Goal: Transaction & Acquisition: Purchase product/service

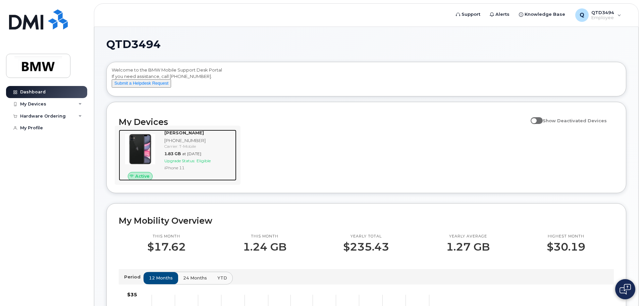
click at [188, 163] on span "Upgrade Status:" at bounding box center [179, 160] width 31 height 5
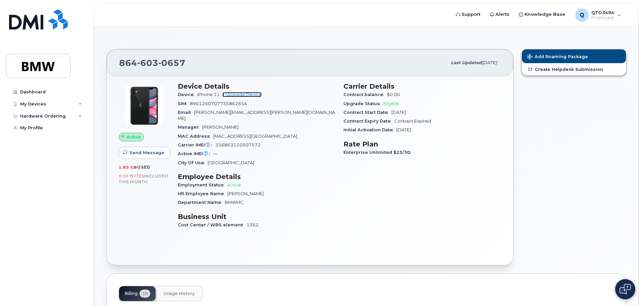
drag, startPoint x: 249, startPoint y: 95, endPoint x: 244, endPoint y: 114, distance: 20.6
click at [249, 95] on link "+ Upgrade Device" at bounding box center [241, 94] width 39 height 5
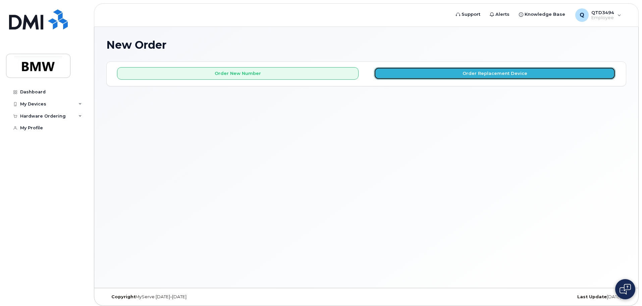
click at [469, 73] on button "Order Replacement Device" at bounding box center [495, 73] width 242 height 12
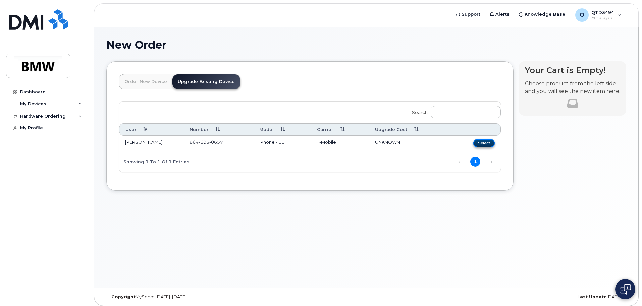
click at [484, 145] on button "Select" at bounding box center [483, 143] width 21 height 8
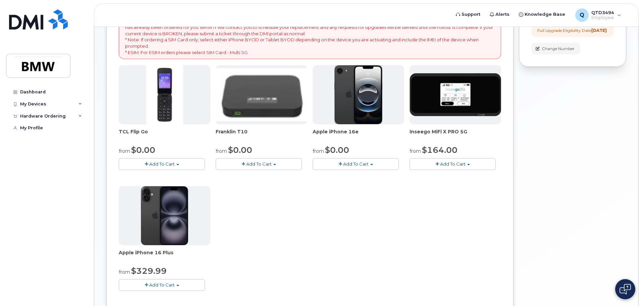
scroll to position [101, 0]
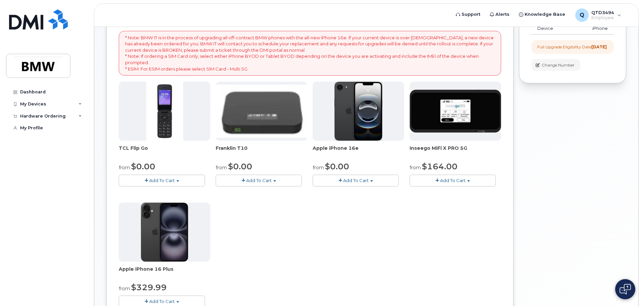
click at [353, 181] on span "Add To Cart" at bounding box center [355, 179] width 25 height 5
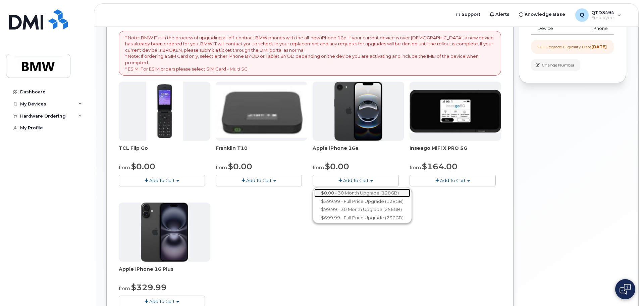
click at [361, 194] on link "$0.00 - 30 Month Upgrade (128GB)" at bounding box center [362, 193] width 96 height 8
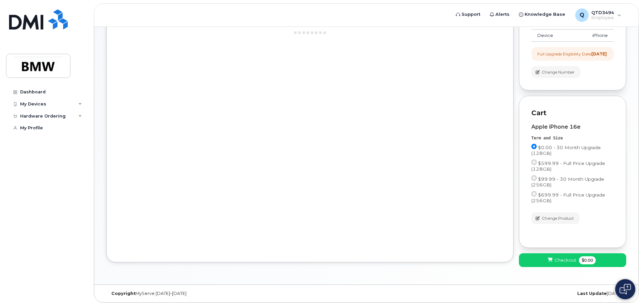
scroll to position [99, 0]
click at [557, 259] on span "Checkout" at bounding box center [565, 260] width 22 height 6
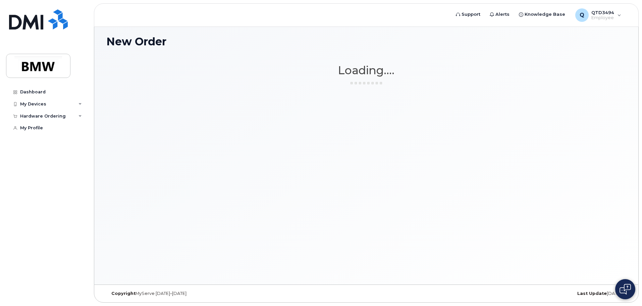
scroll to position [3, 0]
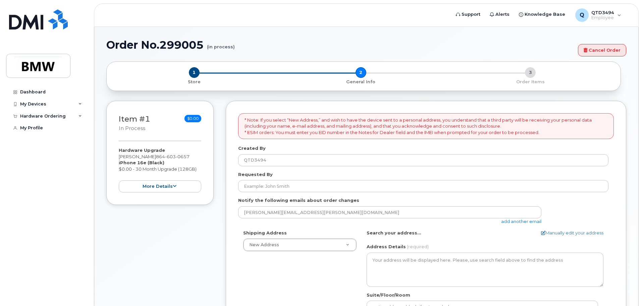
select select
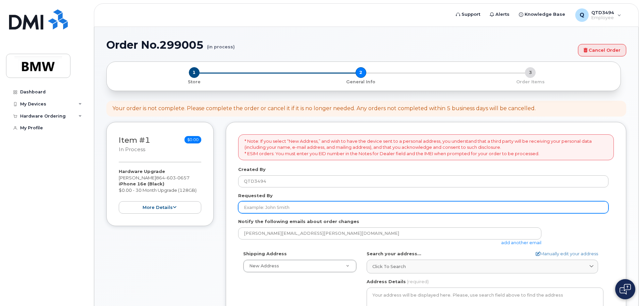
click at [261, 206] on input "Requested By" at bounding box center [423, 207] width 370 height 12
type input "[PERSON_NAME]"
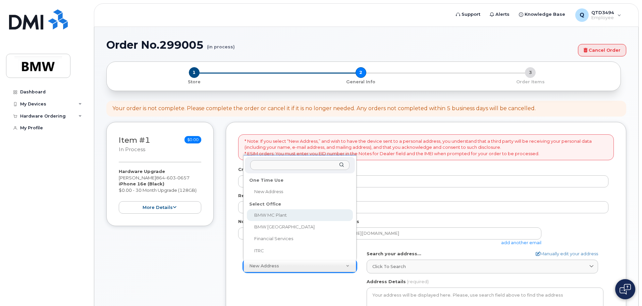
select select
type textarea "1400 Highway 101 S GREER SC 29651-6731 UNITED STATES Greer South Carolina 29651…"
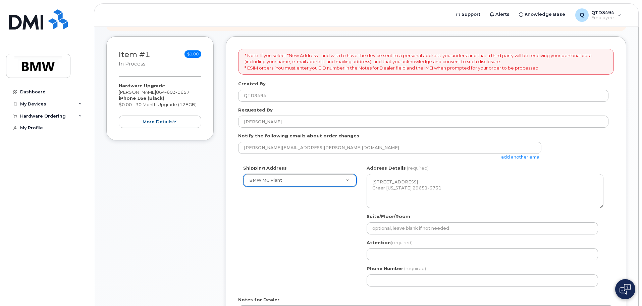
scroll to position [101, 0]
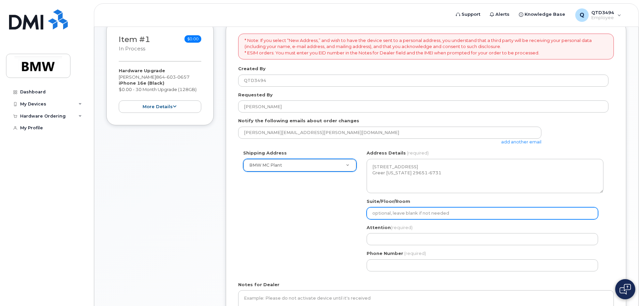
click at [425, 209] on input "Suite/Floor/Room" at bounding box center [482, 213] width 231 height 12
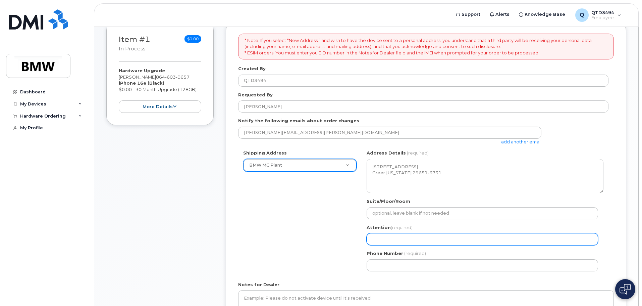
click at [402, 239] on input "Attention (required)" at bounding box center [482, 239] width 231 height 12
select select
type input "D"
select select
type input "Do"
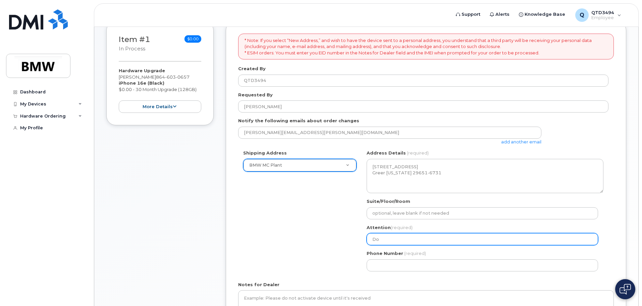
select select
type input "Don"
select select
type input "Donn"
select select
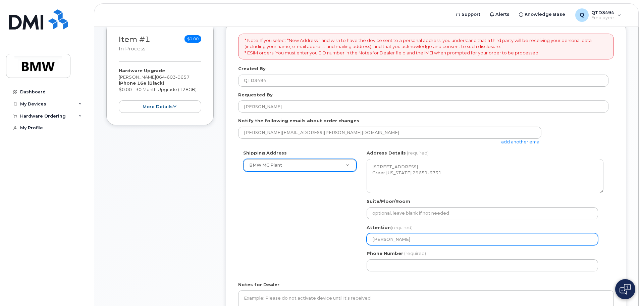
type input "Donne"
select select
type input "Donnel"
select select
type input "Donnell"
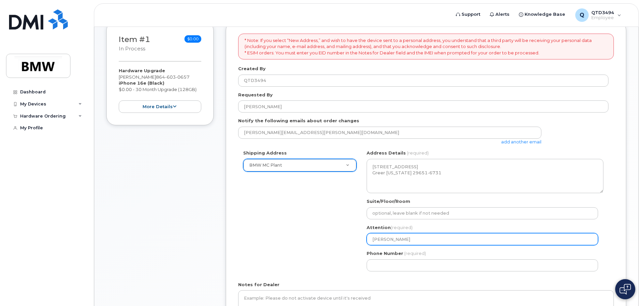
select select
type input "Donnell K"
select select
type input "Donnell Kn"
select select
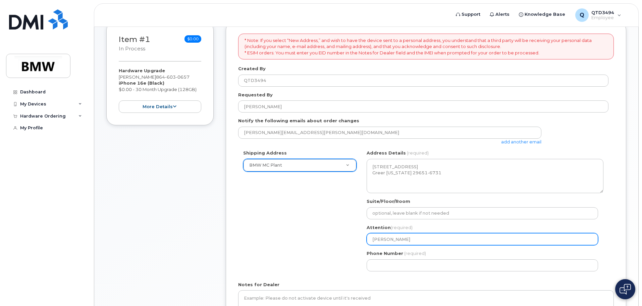
type input "Donnell Kno"
select select
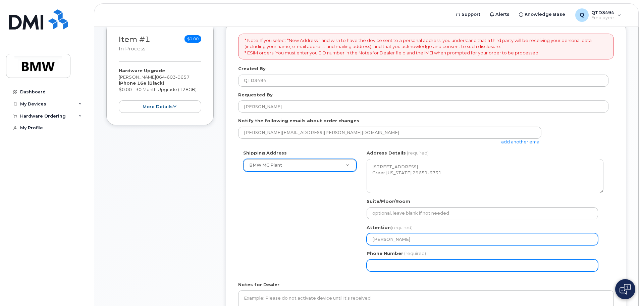
type input "Donnell Knox"
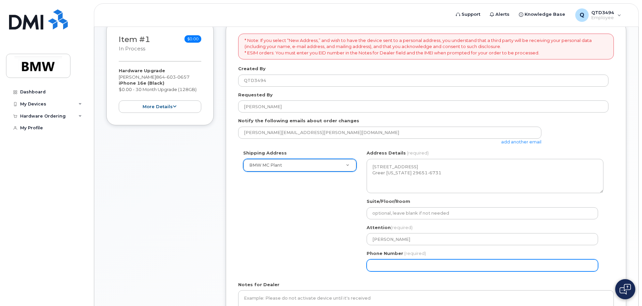
click at [395, 270] on input "Phone Number" at bounding box center [482, 265] width 231 height 12
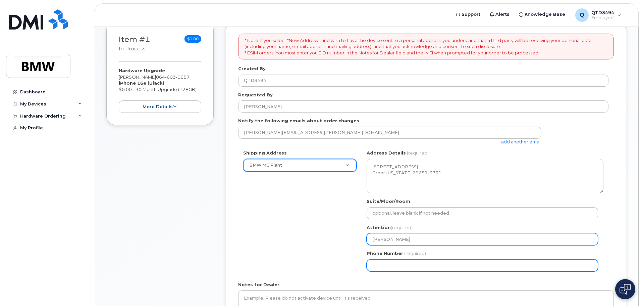
select select
type input "864"
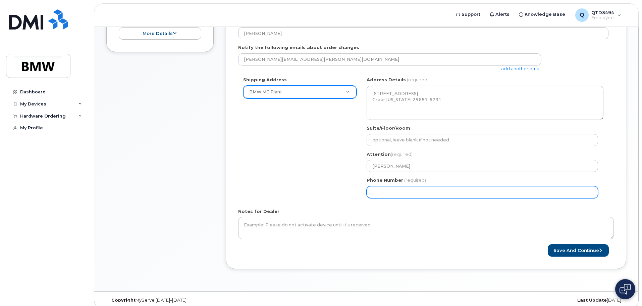
scroll to position [147, 0]
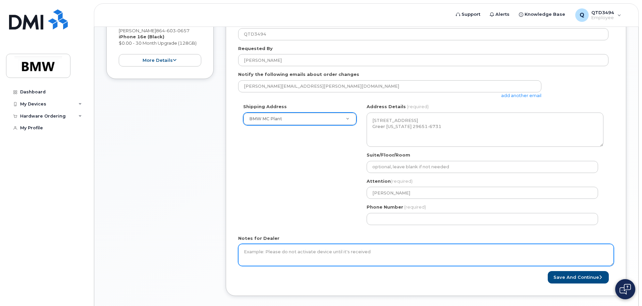
click at [266, 259] on textarea "Notes for Dealer" at bounding box center [426, 255] width 376 height 22
type textarea "Don't activate until it is received"
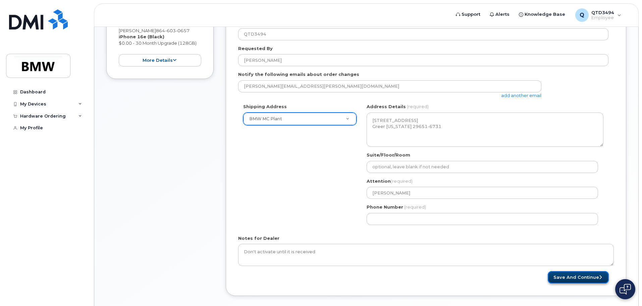
click at [572, 279] on button "Save and Continue" at bounding box center [578, 277] width 61 height 12
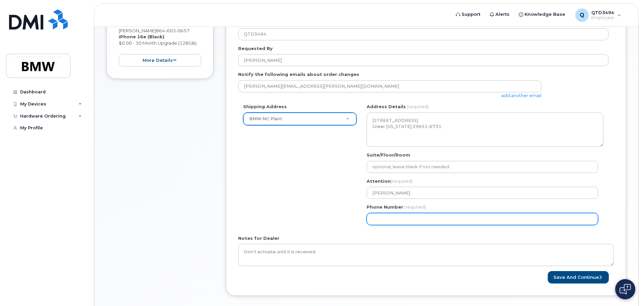
click at [433, 215] on input "Phone Number" at bounding box center [482, 219] width 231 height 12
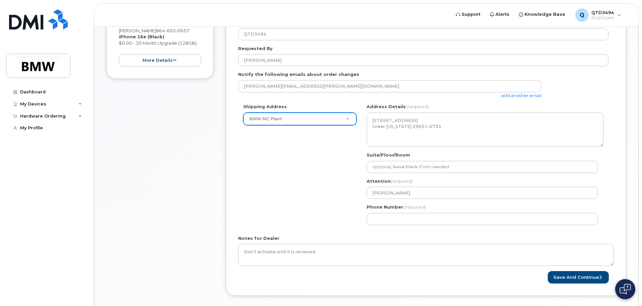
click at [433, 240] on div "Notes for Dealer Don't activate until it is received" at bounding box center [426, 250] width 376 height 31
click at [574, 275] on button "Save and Continue" at bounding box center [578, 277] width 61 height 12
click at [326, 212] on div "Shipping Address BMW MC Plant New Address BMW MC Plant BMW North America Financ…" at bounding box center [423, 166] width 370 height 126
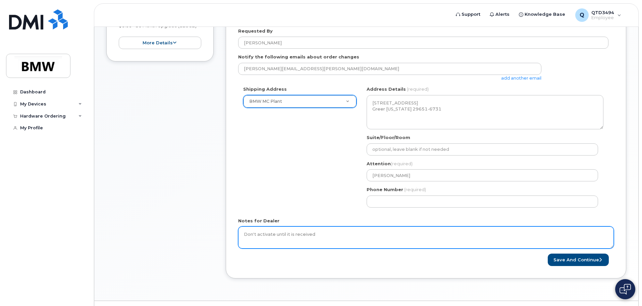
scroll to position [180, 0]
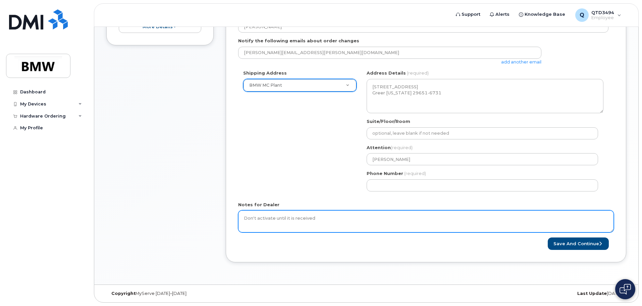
click at [310, 222] on textarea "Don't activate until it is received" at bounding box center [426, 221] width 376 height 22
click at [316, 218] on textarea "Don't activate until it is received" at bounding box center [426, 221] width 376 height 22
drag, startPoint x: 317, startPoint y: 217, endPoint x: 214, endPoint y: 226, distance: 102.7
click at [216, 227] on div "Item #1 in process $0.00 Hardware Upgrade Jeff Ballenger 864 603 0657 iPhone 16…" at bounding box center [366, 106] width 520 height 331
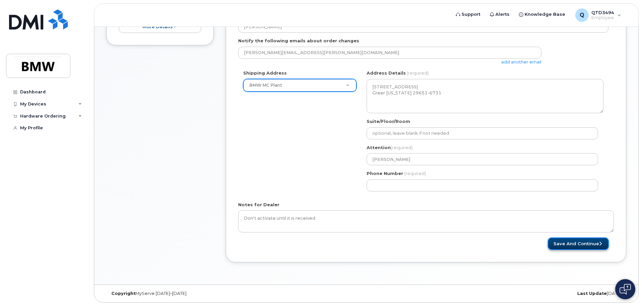
click at [581, 243] on button "Save and Continue" at bounding box center [578, 243] width 61 height 12
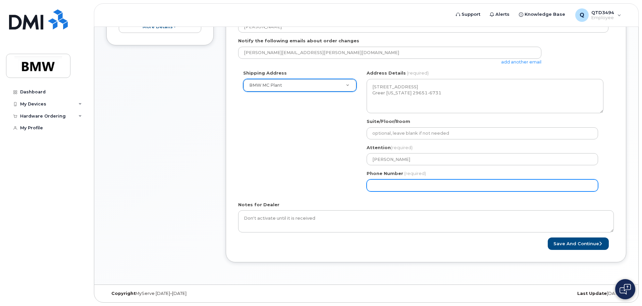
drag, startPoint x: 421, startPoint y: 186, endPoint x: 426, endPoint y: 186, distance: 5.0
click at [422, 186] on input "Phone Number" at bounding box center [482, 185] width 231 height 12
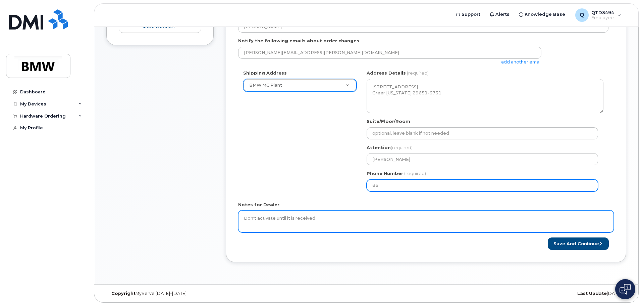
type input "8"
type input "864"
click at [548, 237] on button "Save and Continue" at bounding box center [578, 243] width 61 height 12
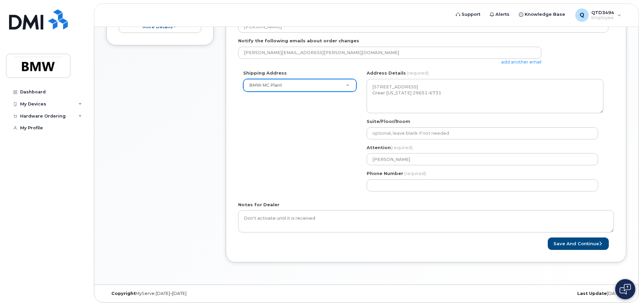
click at [464, 204] on div "Notes for Dealer Don't activate until it is received" at bounding box center [426, 216] width 376 height 31
click at [366, 232] on form "* Note: If you select “New Address,” and wish to have the device sent to a pers…" at bounding box center [426, 102] width 376 height 296
click at [559, 244] on button "Save and Continue" at bounding box center [578, 243] width 61 height 12
drag, startPoint x: 456, startPoint y: 208, endPoint x: 309, endPoint y: 207, distance: 146.6
click at [444, 208] on div "Notes for Dealer Don't activate until it is received" at bounding box center [426, 216] width 376 height 31
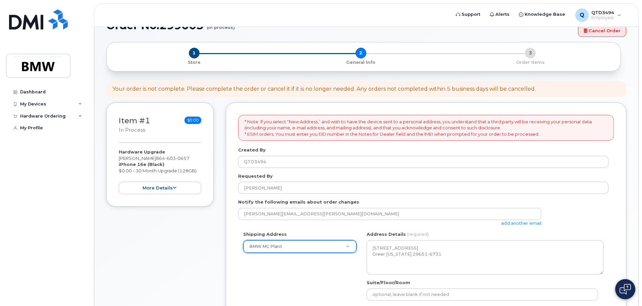
scroll to position [13, 0]
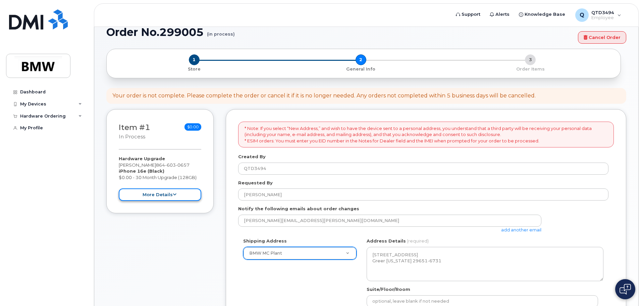
click at [166, 195] on button "more details" at bounding box center [160, 194] width 83 height 12
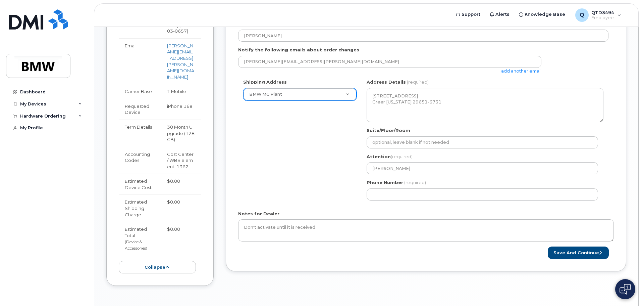
scroll to position [180, 0]
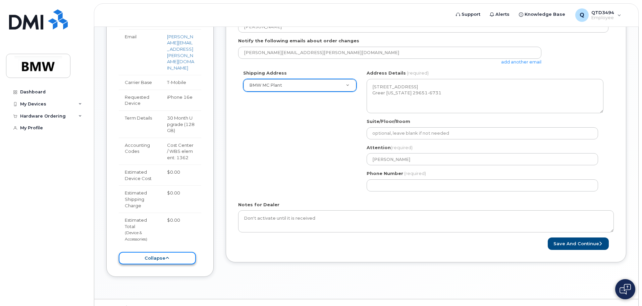
click at [166, 256] on icon at bounding box center [167, 258] width 4 height 4
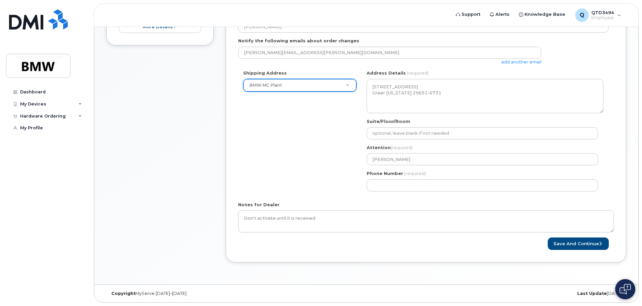
click at [431, 124] on div "Suite/Floor/Room" at bounding box center [485, 128] width 237 height 21
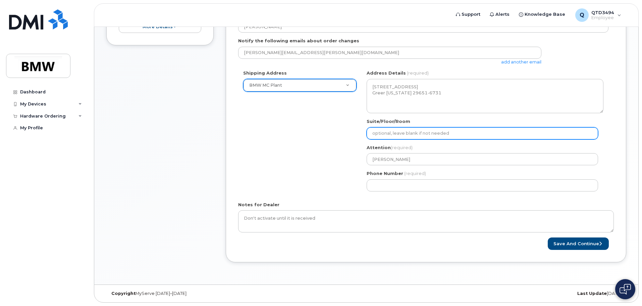
click at [428, 129] on input "Suite/Floor/Room" at bounding box center [482, 133] width 231 height 12
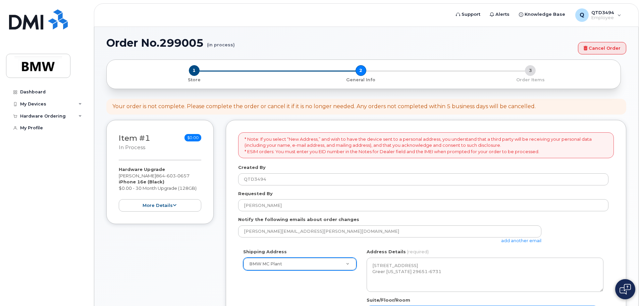
scroll to position [0, 0]
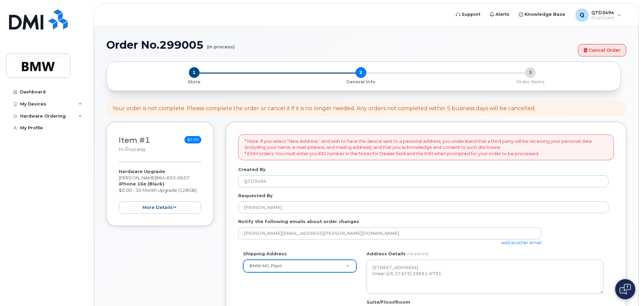
click at [529, 73] on div "1 Store 2 General Info 3 Order Items" at bounding box center [363, 76] width 503 height 18
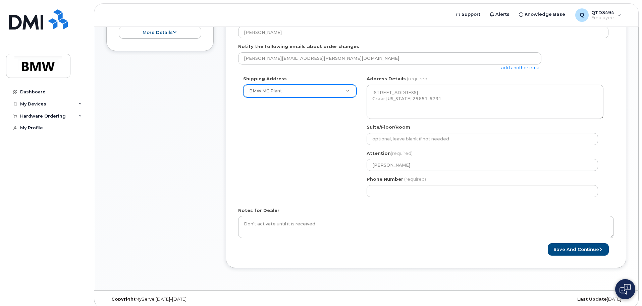
scroll to position [180, 0]
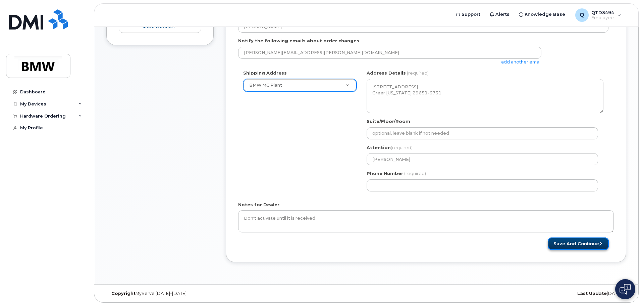
click at [572, 243] on button "Save and Continue" at bounding box center [578, 243] width 61 height 12
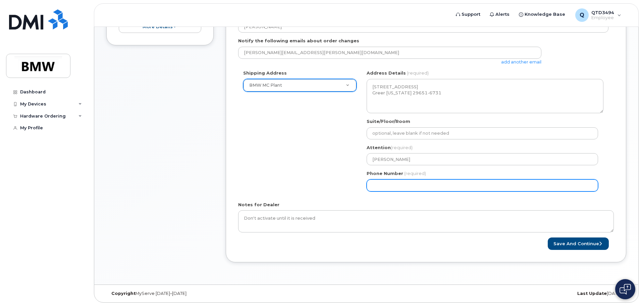
click at [423, 183] on input "Phone Number" at bounding box center [482, 185] width 231 height 12
drag, startPoint x: 403, startPoint y: 189, endPoint x: 359, endPoint y: 193, distance: 44.1
click at [361, 193] on div "Shipping Address BMW MC Plant New Address BMW MC Plant BMW North America Financ…" at bounding box center [423, 133] width 370 height 126
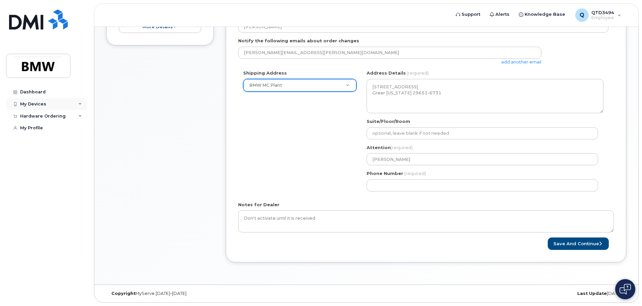
click at [35, 103] on div "My Devices" at bounding box center [33, 103] width 26 height 5
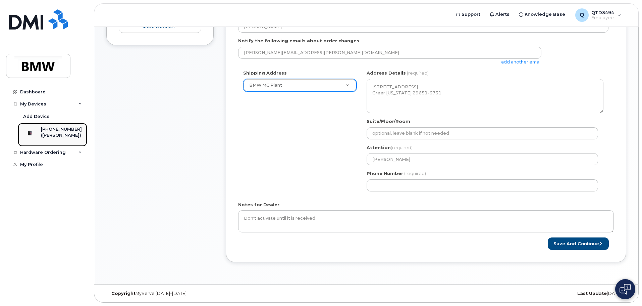
click at [33, 136] on img at bounding box center [30, 132] width 7 height 7
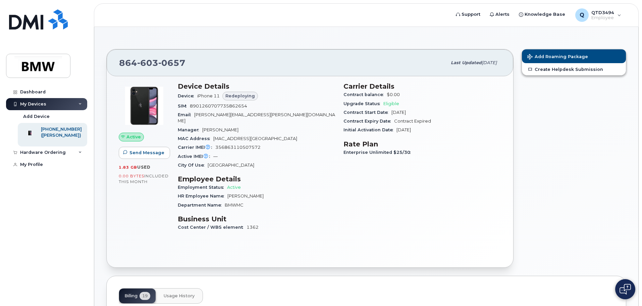
scroll to position [34, 0]
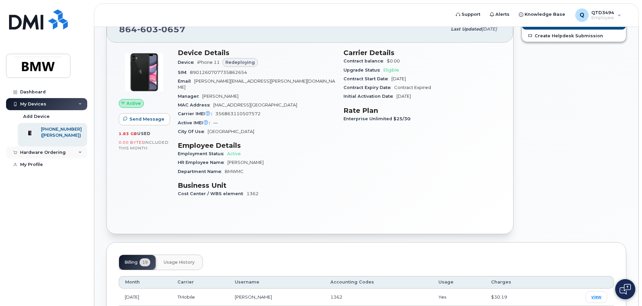
click at [80, 157] on div "Hardware Ordering" at bounding box center [46, 152] width 81 height 12
click at [41, 180] on div "New Order" at bounding box center [35, 177] width 25 height 6
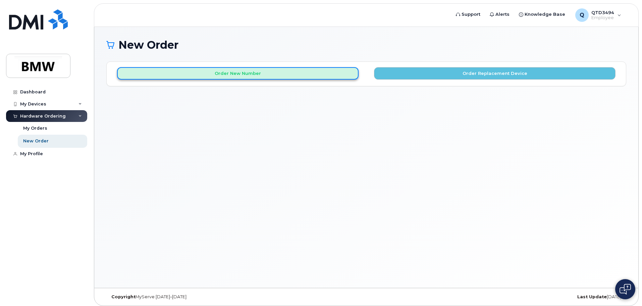
click at [250, 73] on button "Order New Number" at bounding box center [238, 73] width 242 height 12
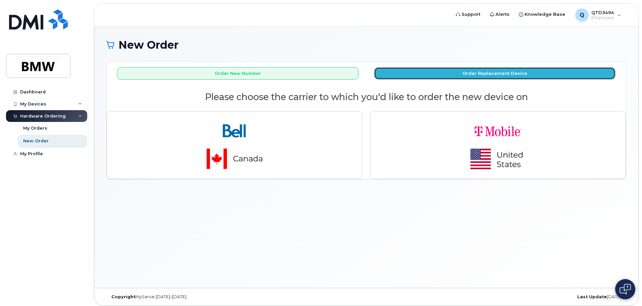
click at [446, 74] on button "Order Replacement Device" at bounding box center [495, 73] width 242 height 12
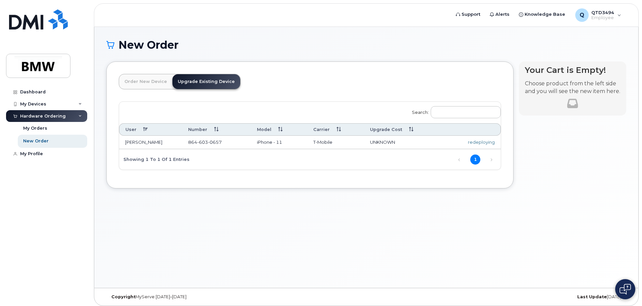
click at [208, 82] on link "Upgrade Existing Device" at bounding box center [206, 81] width 68 height 15
click at [211, 81] on link "Upgrade Existing Device" at bounding box center [206, 81] width 68 height 15
click at [475, 159] on link "1" at bounding box center [475, 159] width 10 height 10
click at [203, 81] on link "Upgrade Existing Device" at bounding box center [206, 81] width 68 height 15
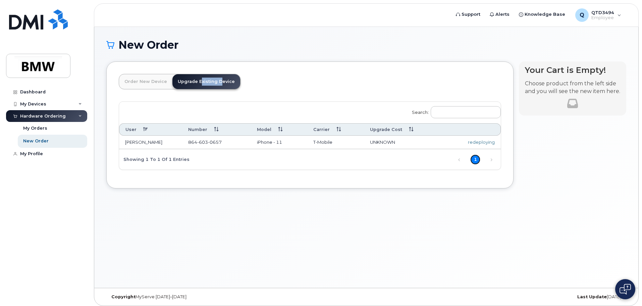
click at [478, 160] on link "1" at bounding box center [475, 159] width 10 height 10
click at [37, 129] on div "My Orders" at bounding box center [35, 128] width 24 height 6
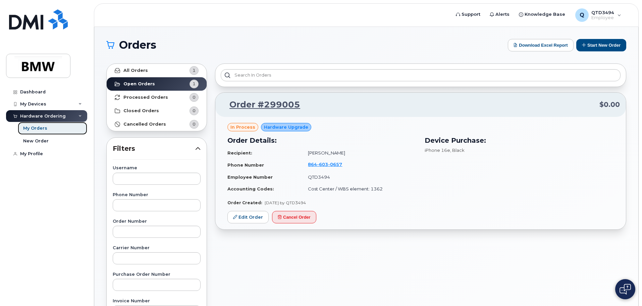
click at [39, 129] on div "My Orders" at bounding box center [35, 128] width 24 height 6
click at [38, 131] on div "My Orders" at bounding box center [35, 128] width 24 height 6
click at [152, 71] on link "All Orders 1" at bounding box center [157, 70] width 100 height 13
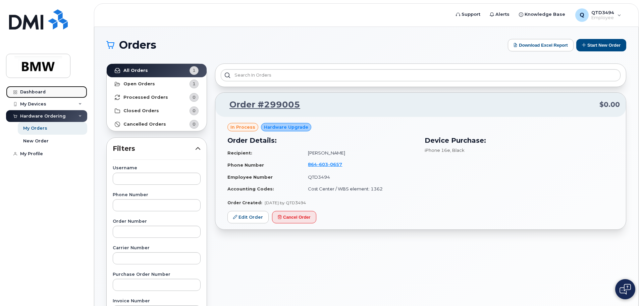
click at [29, 91] on div "Dashboard" at bounding box center [32, 91] width 25 height 5
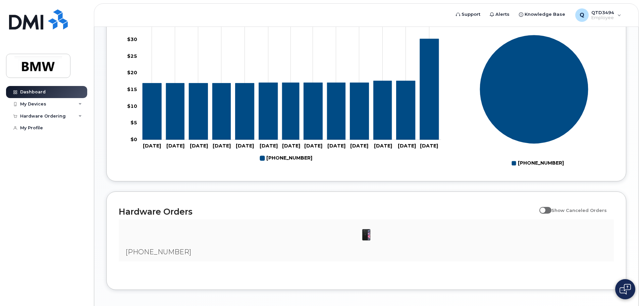
scroll to position [305, 0]
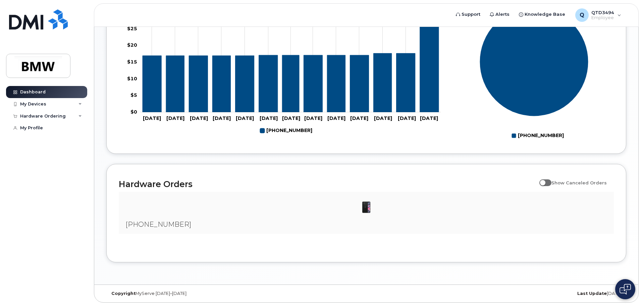
click at [367, 210] on img at bounding box center [366, 206] width 13 height 13
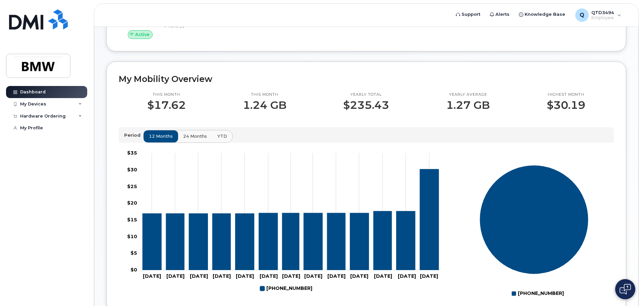
scroll to position [138, 0]
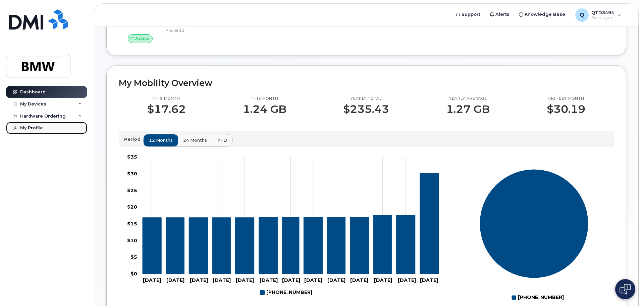
click at [35, 129] on div "My Profile" at bounding box center [31, 127] width 23 height 5
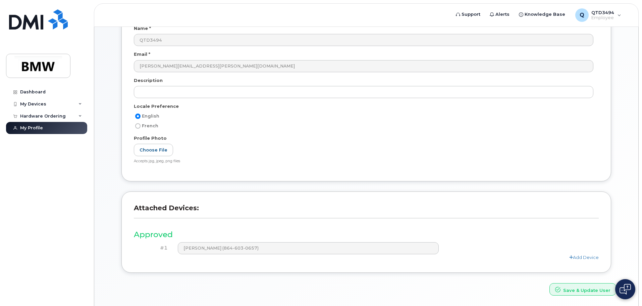
scroll to position [59, 0]
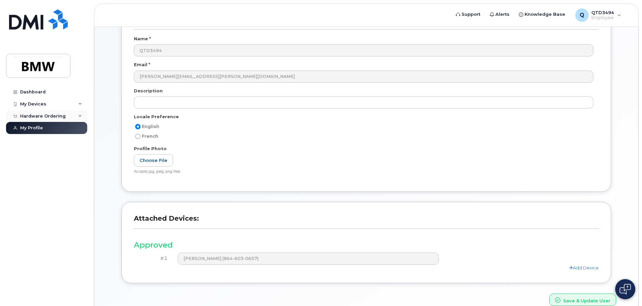
click at [38, 118] on div "Hardware Ordering" at bounding box center [43, 115] width 46 height 5
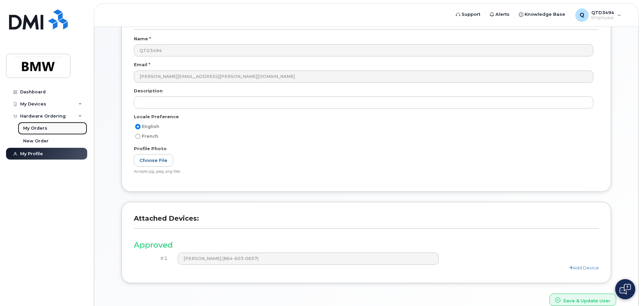
click at [38, 129] on div "My Orders" at bounding box center [35, 128] width 24 height 6
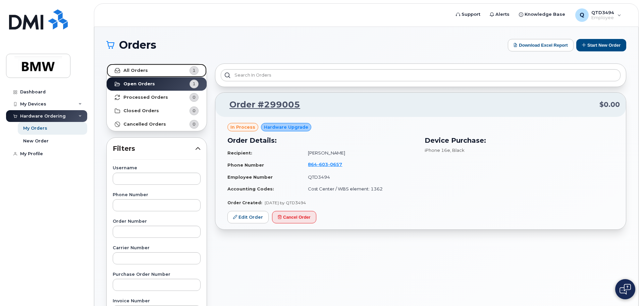
click at [132, 69] on strong "All Orders" at bounding box center [135, 70] width 24 height 5
